Goal: Task Accomplishment & Management: Manage account settings

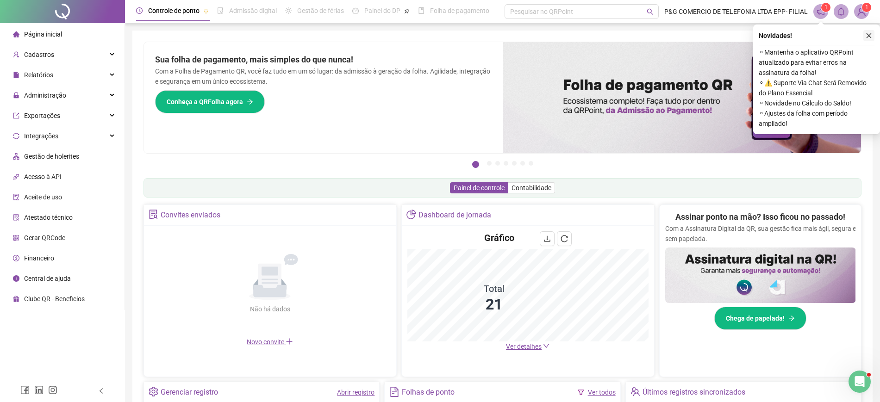
click at [870, 35] on icon "close" at bounding box center [868, 35] width 6 height 6
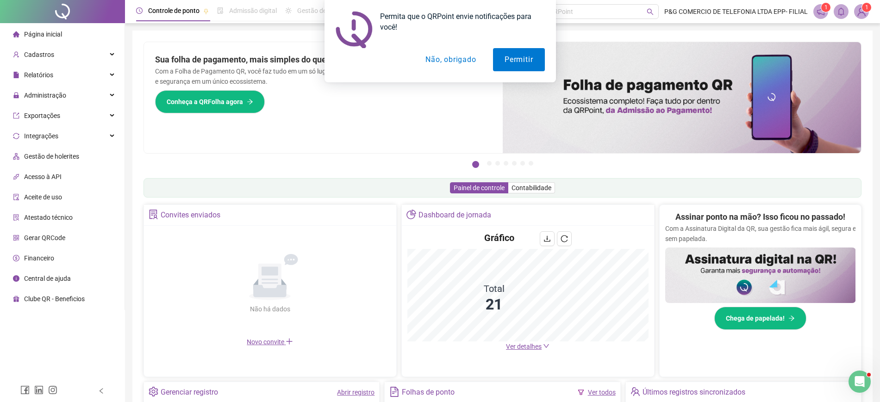
click at [472, 66] on button "Não, obrigado" at bounding box center [451, 59] width 74 height 23
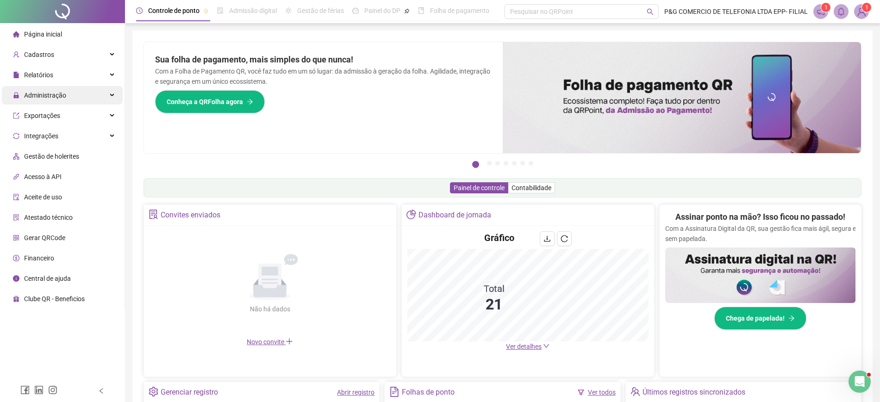
click at [58, 89] on span "Administração" at bounding box center [39, 95] width 53 height 19
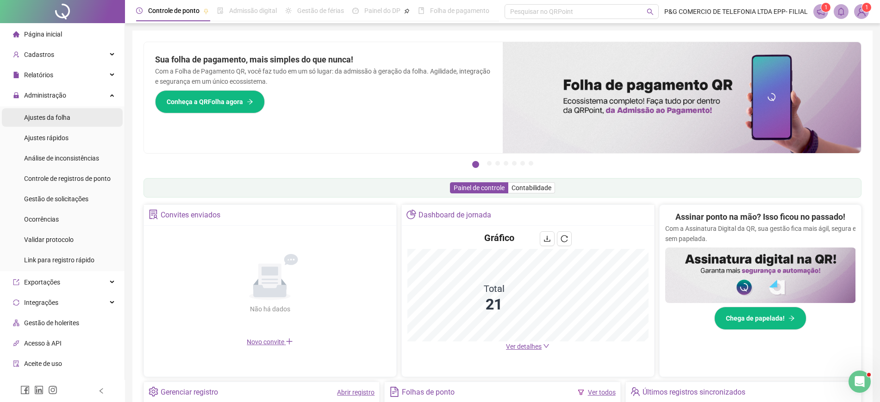
click at [62, 125] on div "Ajustes da folha" at bounding box center [47, 117] width 46 height 19
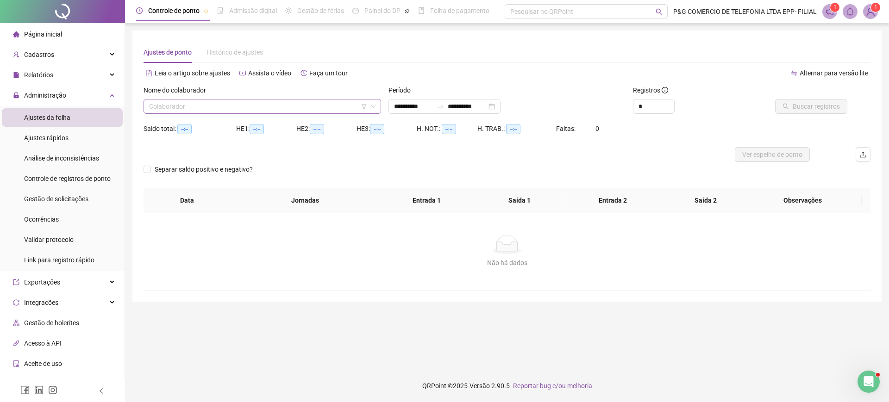
type input "**********"
click at [194, 100] on input "search" at bounding box center [258, 106] width 218 height 14
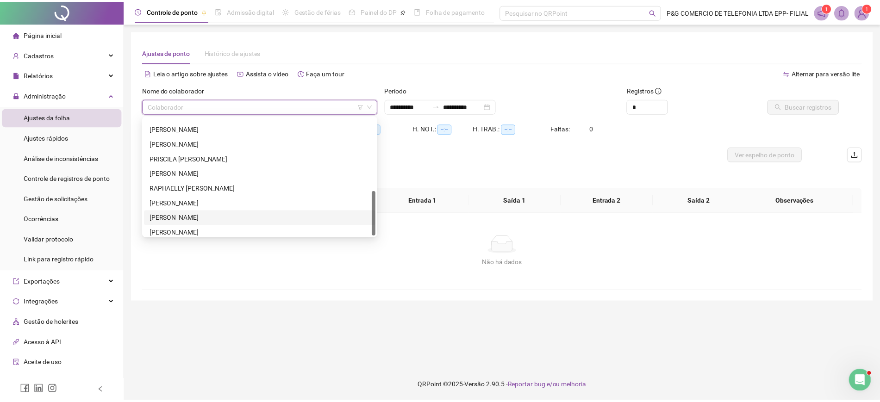
scroll to position [193, 0]
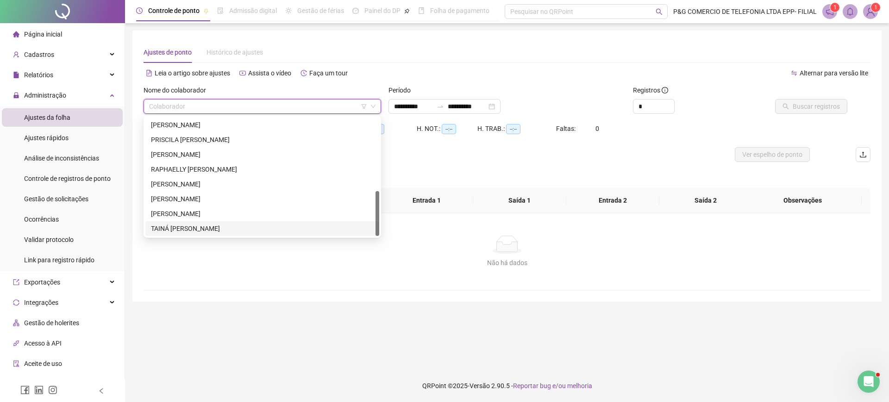
click at [198, 227] on div "TAINÁ [PERSON_NAME]" at bounding box center [262, 229] width 223 height 10
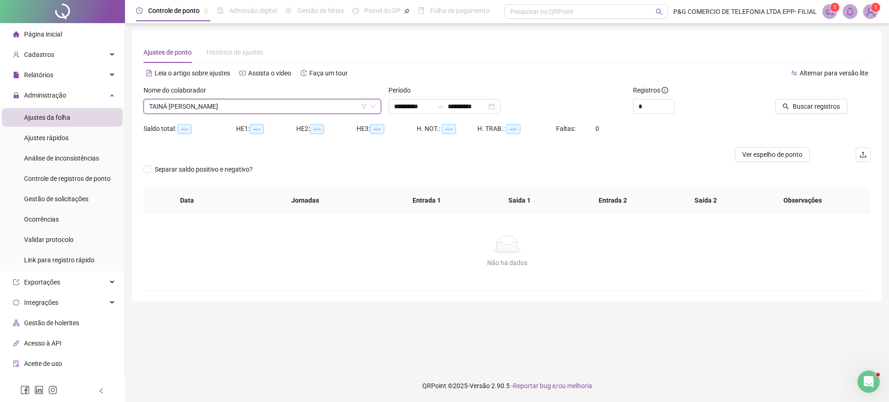
click at [59, 37] on span "Página inicial" at bounding box center [43, 34] width 38 height 7
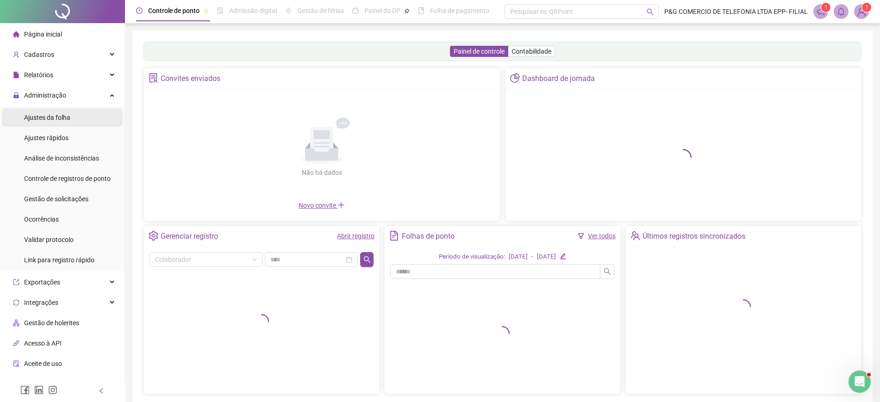
click at [63, 110] on div "Ajustes da folha" at bounding box center [47, 117] width 46 height 19
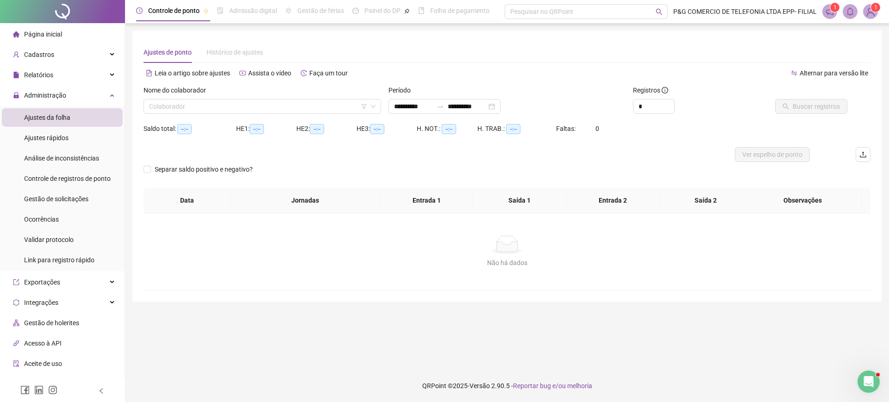
type input "**********"
click at [65, 31] on li "Página inicial" at bounding box center [62, 34] width 121 height 19
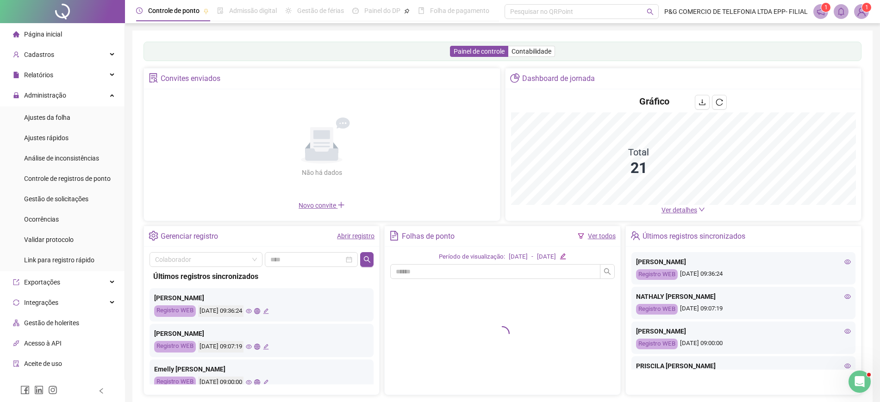
click at [700, 205] on span "Ver detalhes" at bounding box center [682, 210] width 43 height 10
click at [696, 212] on span "Ver detalhes" at bounding box center [679, 209] width 36 height 7
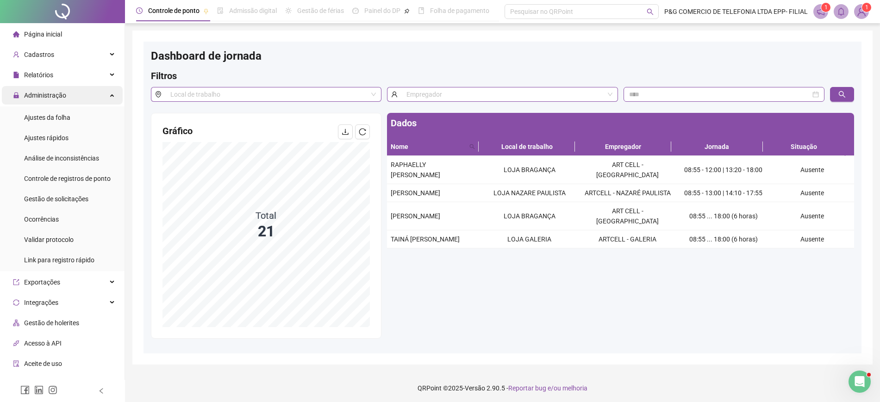
click at [76, 102] on div "Administração" at bounding box center [62, 95] width 121 height 19
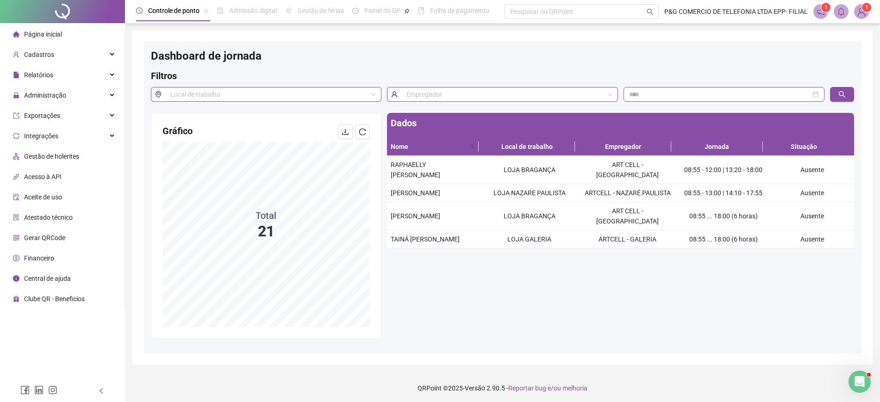
click at [83, 36] on li "Página inicial" at bounding box center [62, 34] width 121 height 19
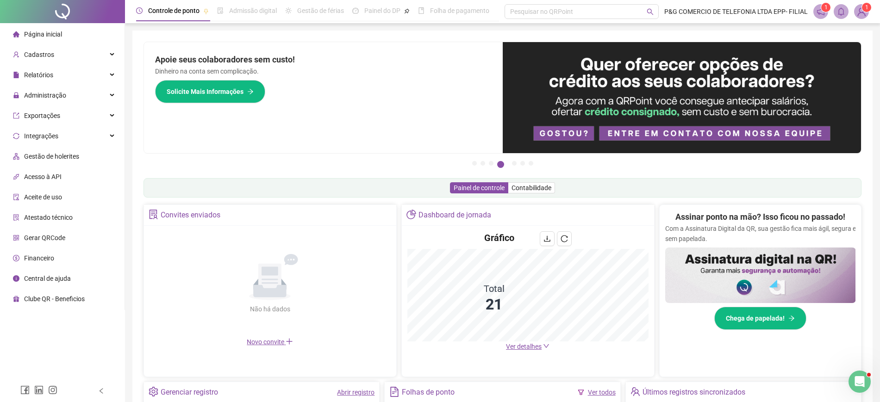
click at [68, 34] on li "Página inicial" at bounding box center [62, 34] width 121 height 19
